Goal: Transaction & Acquisition: Purchase product/service

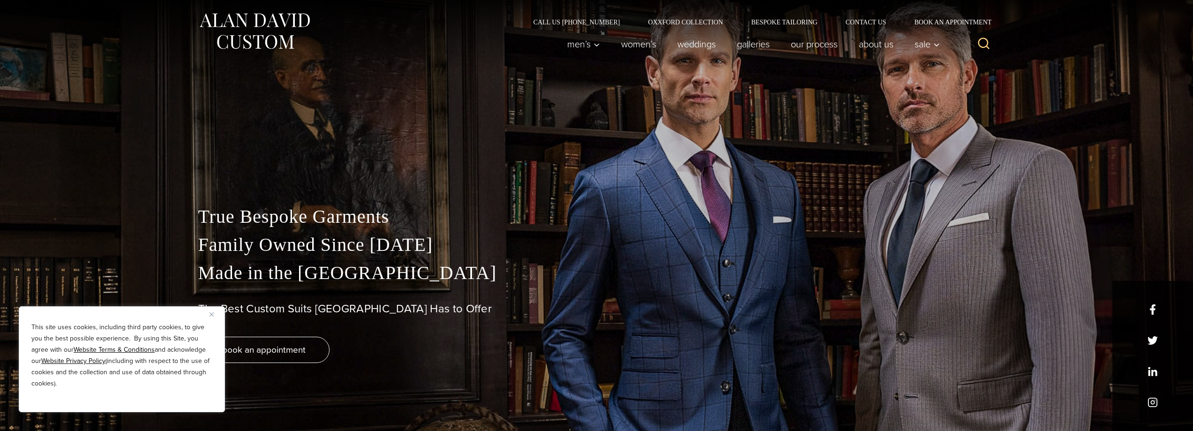
click at [212, 309] on button "Close" at bounding box center [215, 313] width 11 height 11
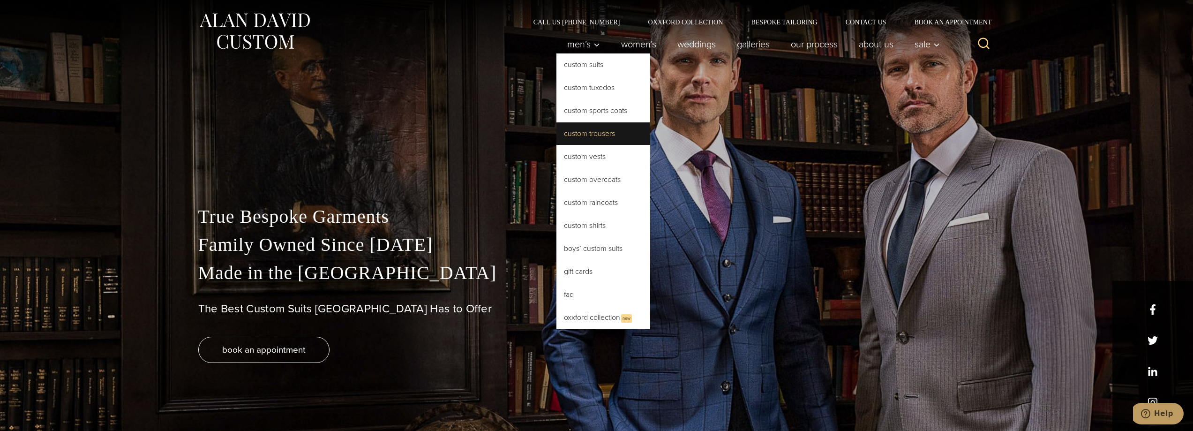
click at [587, 134] on link "Custom Trousers" at bounding box center [603, 133] width 94 height 23
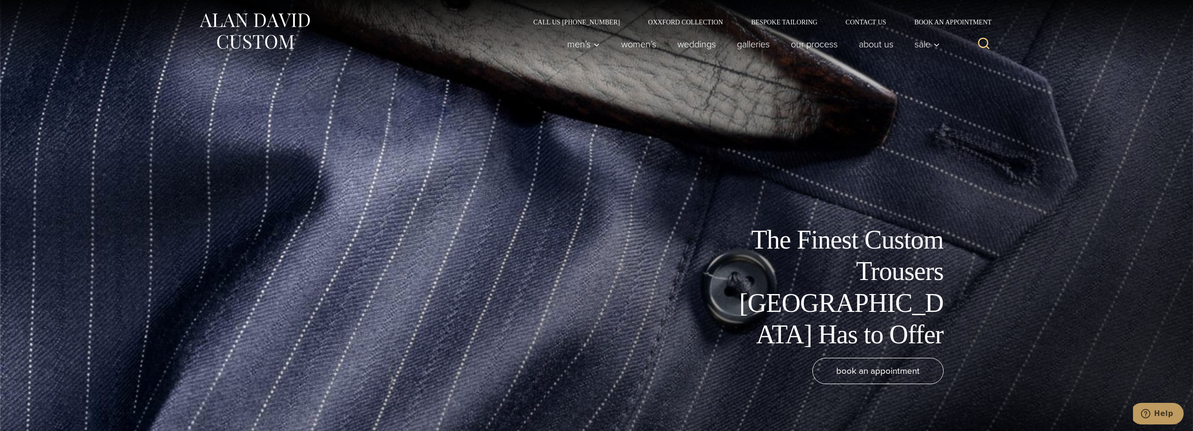
drag, startPoint x: 177, startPoint y: 280, endPoint x: 185, endPoint y: 58, distance: 222.3
